Goal: Task Accomplishment & Management: Complete application form

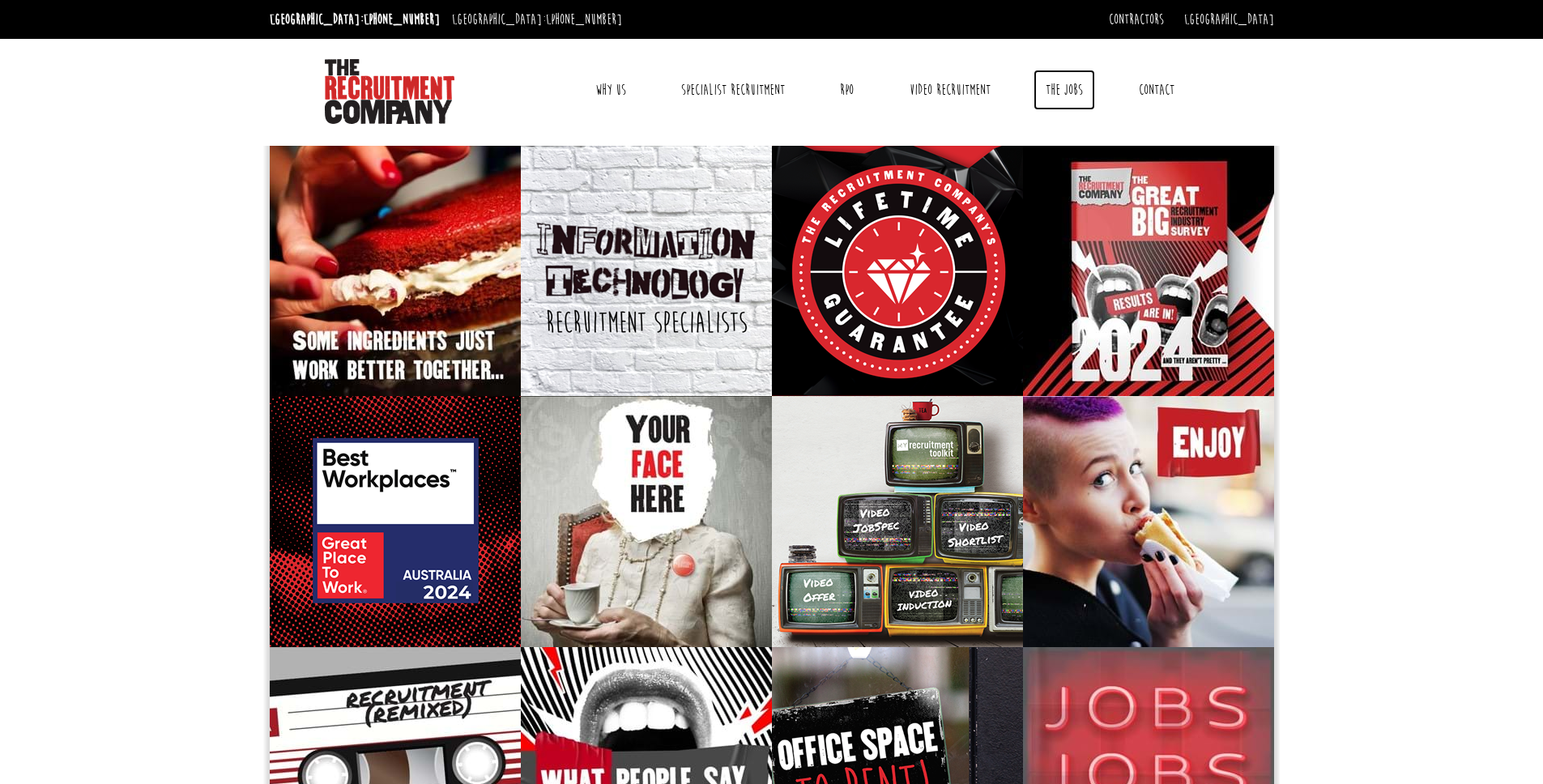
click at [1062, 90] on link "The Jobs" at bounding box center [1064, 89] width 61 height 41
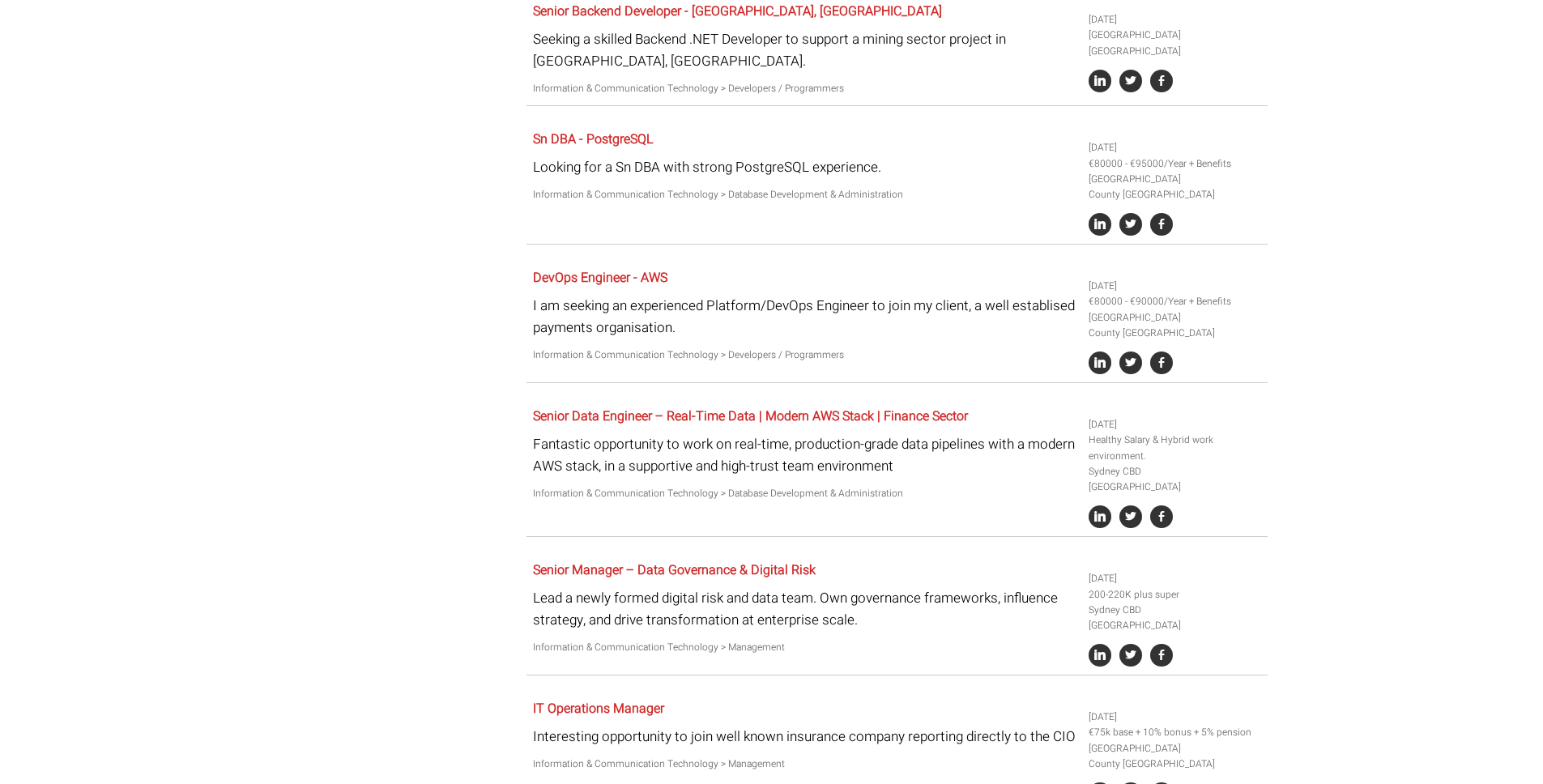
scroll to position [1043, 0]
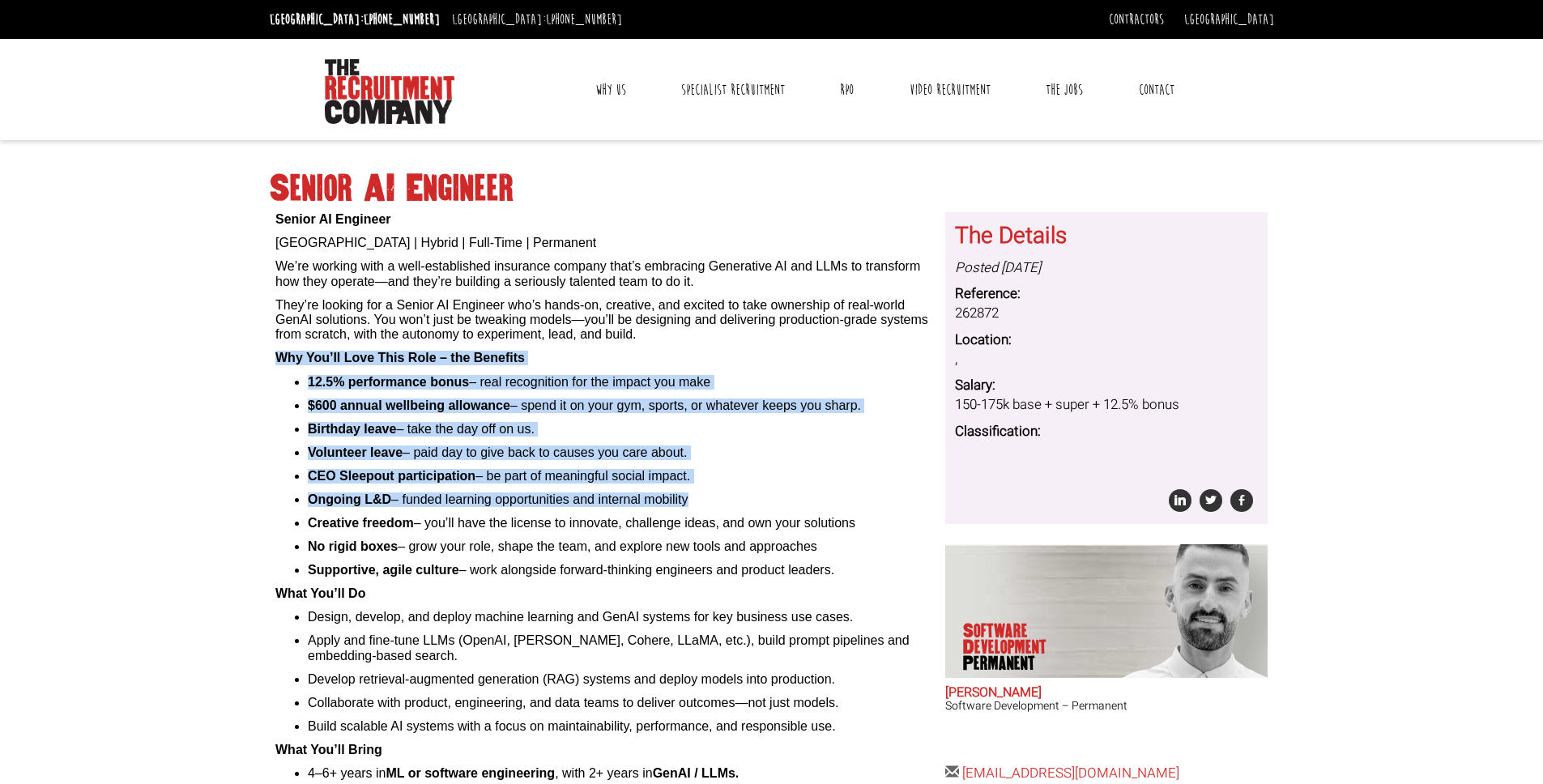
drag, startPoint x: 273, startPoint y: 352, endPoint x: 495, endPoint y: 504, distance: 269.1
click at [493, 511] on div "Senior AI Engineer Sydney | Hybrid | Full-Time | Permanent We’re working with a…" at bounding box center [605, 607] width 670 height 792
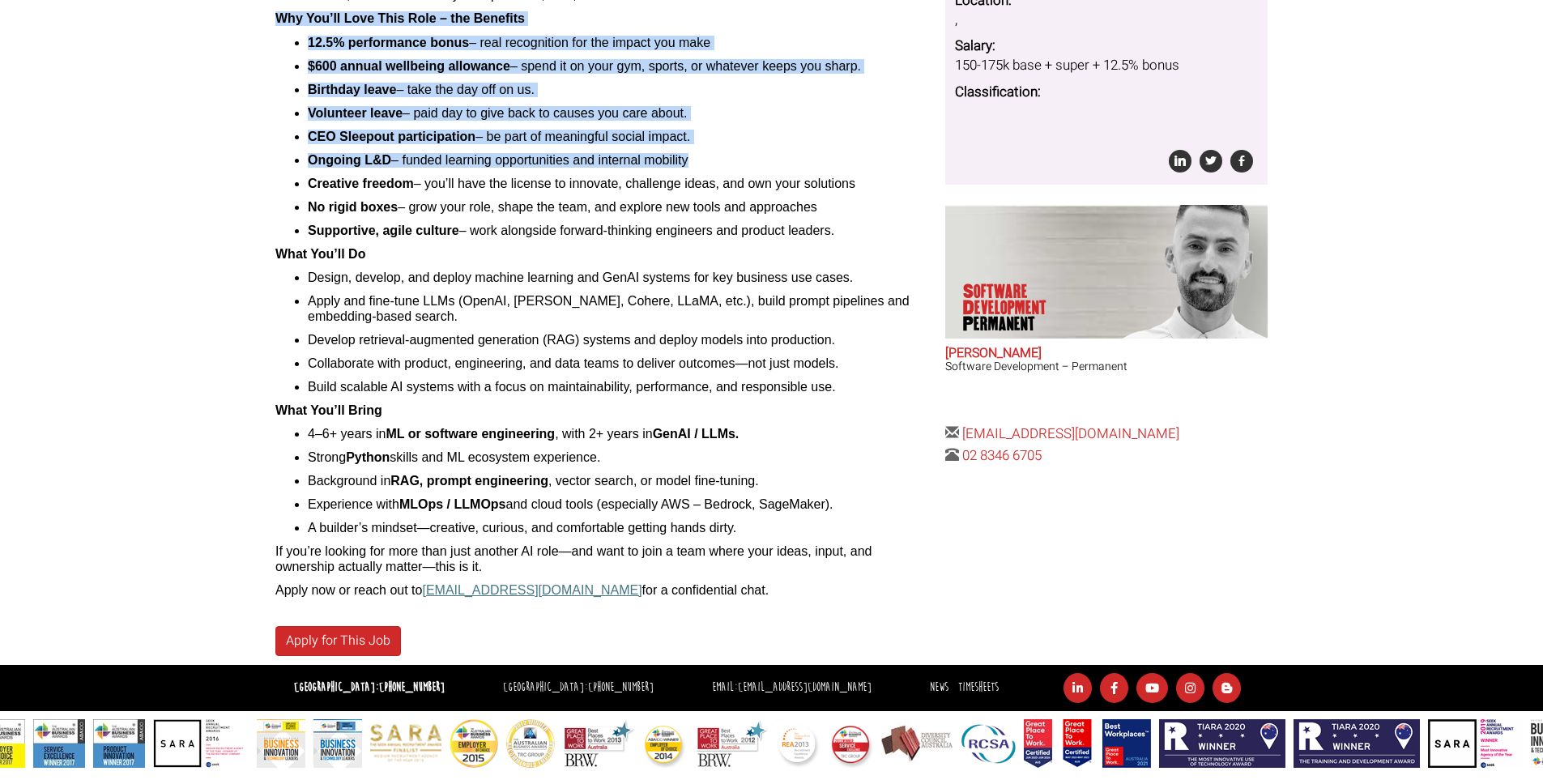
scroll to position [286, 0]
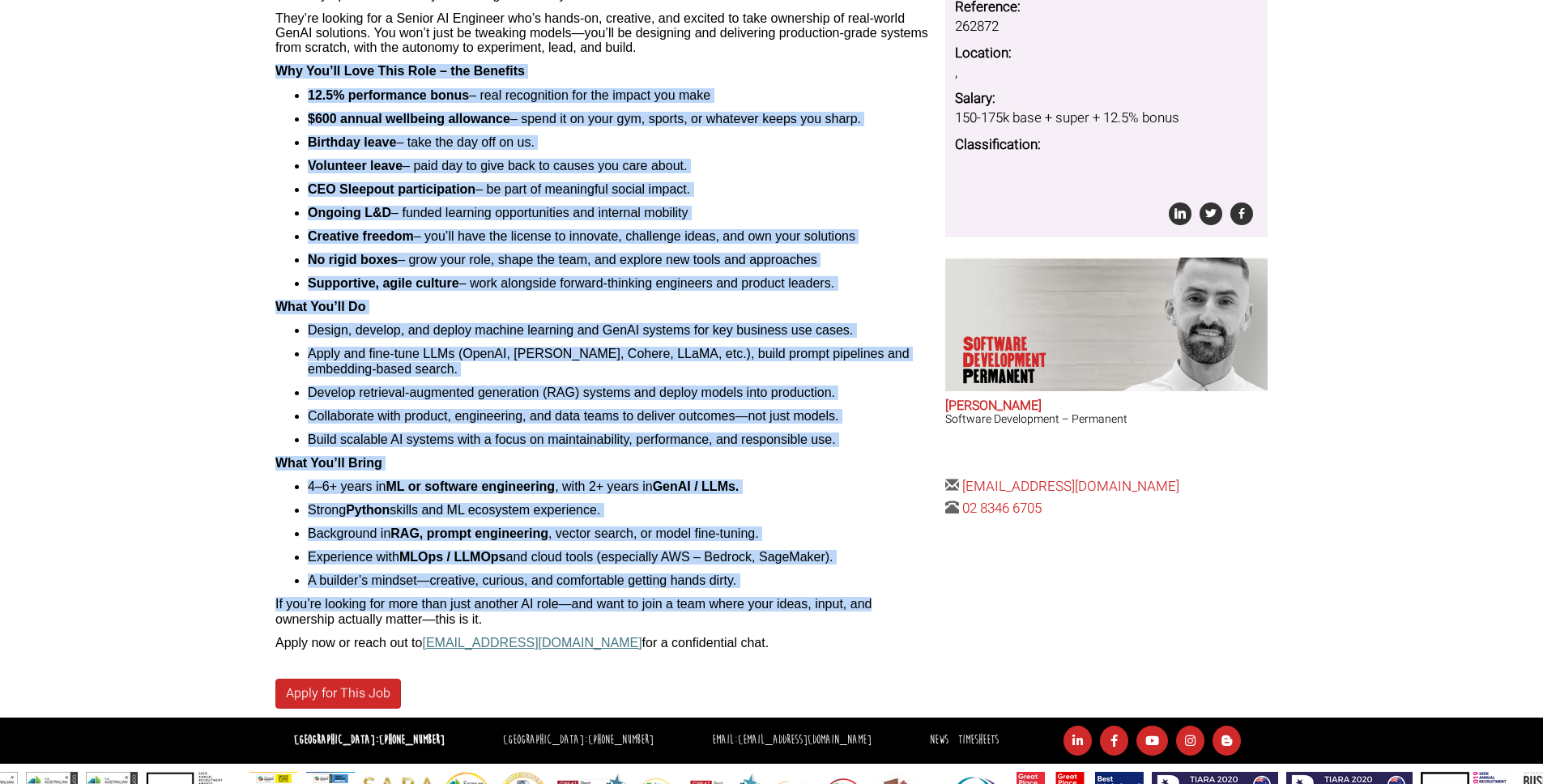
click at [904, 611] on p "If you’re looking for more than just another AI role—and want to join a team wh…" at bounding box center [604, 612] width 658 height 30
click at [572, 620] on p "If you’re looking for more than just another AI role—and want to join a team wh…" at bounding box center [604, 612] width 658 height 30
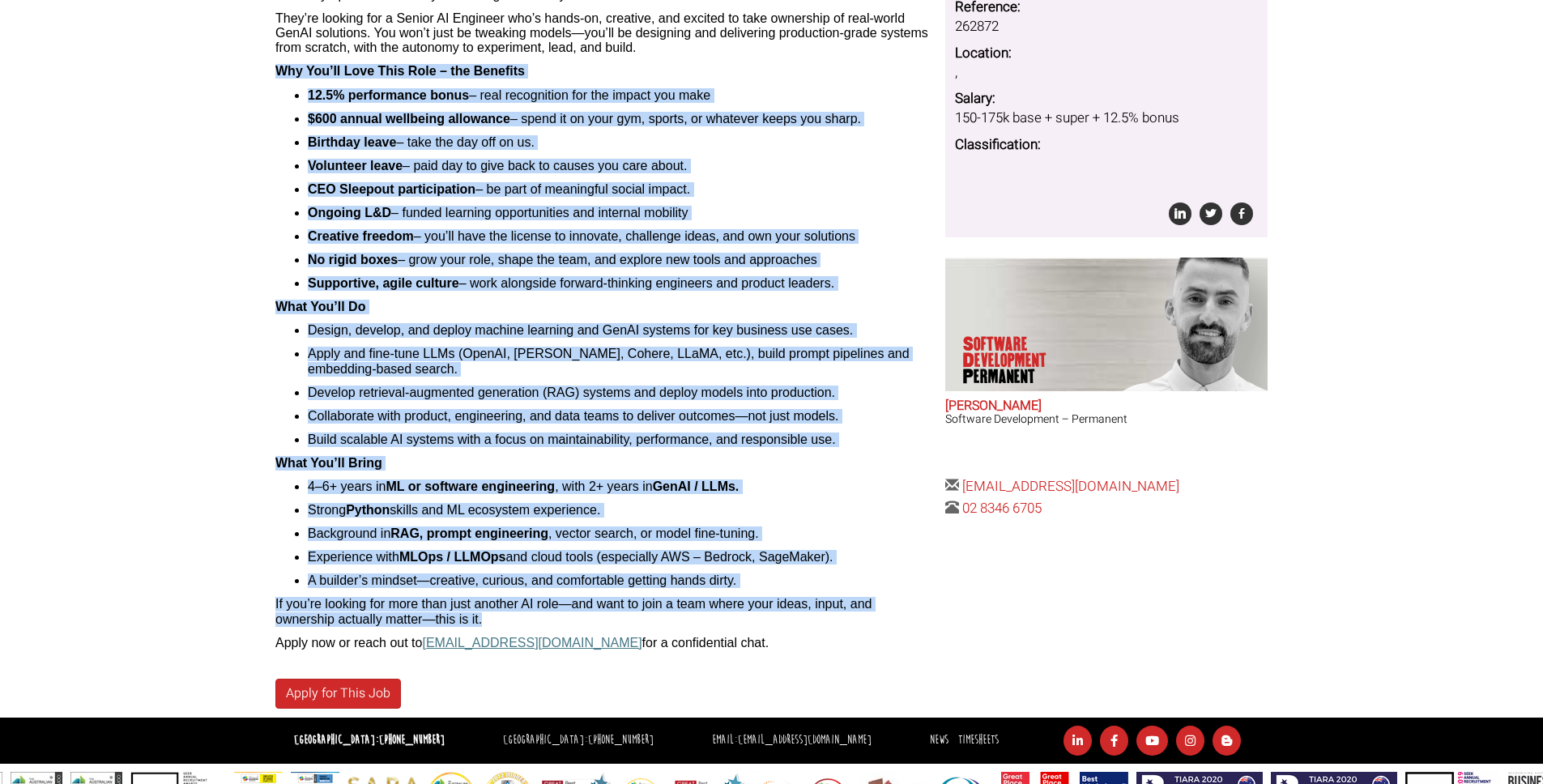
copy div "Why You’ll Love This Role – the Benefits 12.5% performance bonus – real recogni…"
click at [872, 267] on ul "12.5% performance bonus – real recognition for the impact you make $600 annual …" at bounding box center [604, 190] width 658 height 203
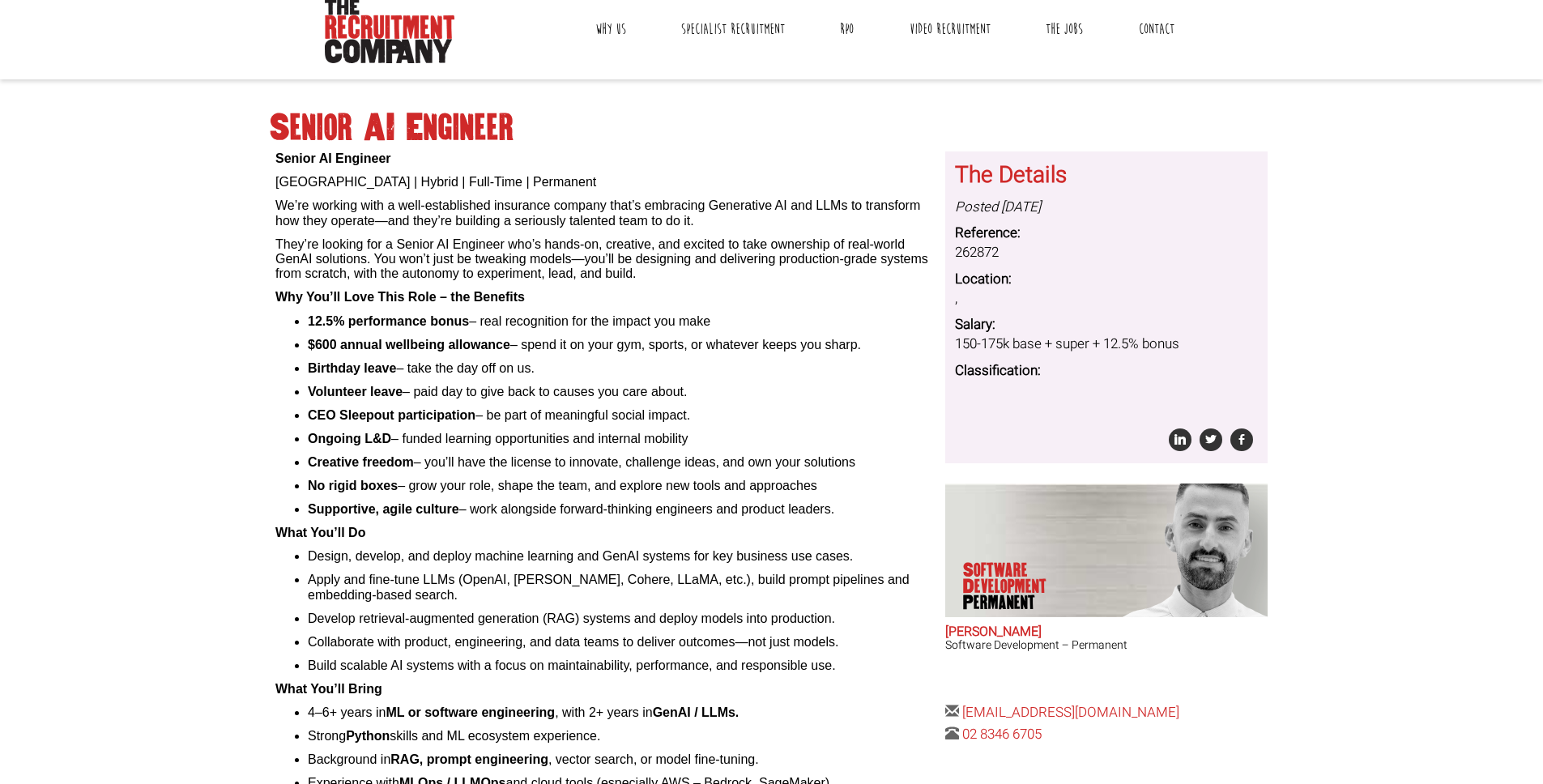
scroll to position [0, 0]
